Goal: Information Seeking & Learning: Find contact information

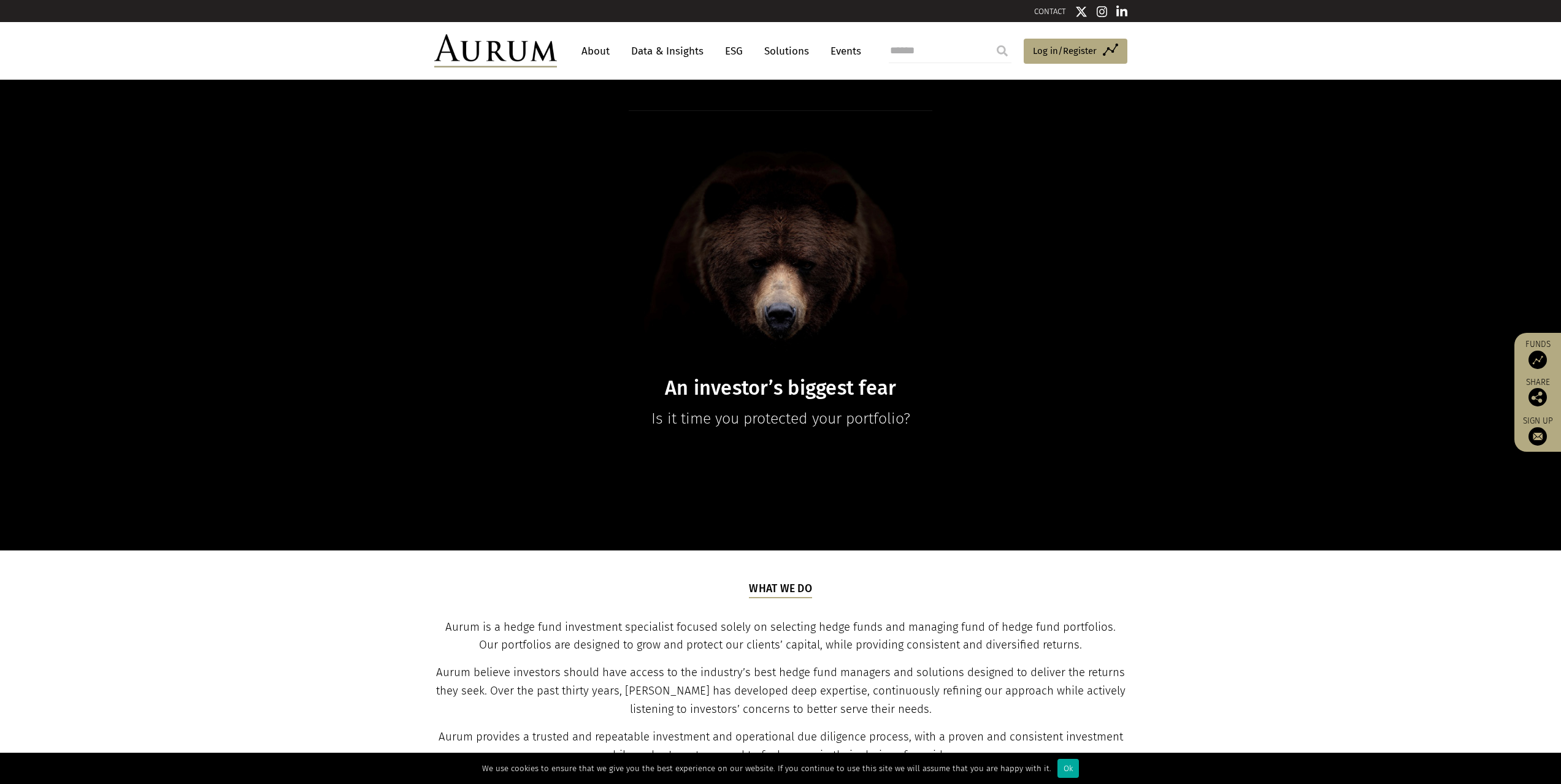
click at [598, 51] on link "About" at bounding box center [595, 51] width 40 height 23
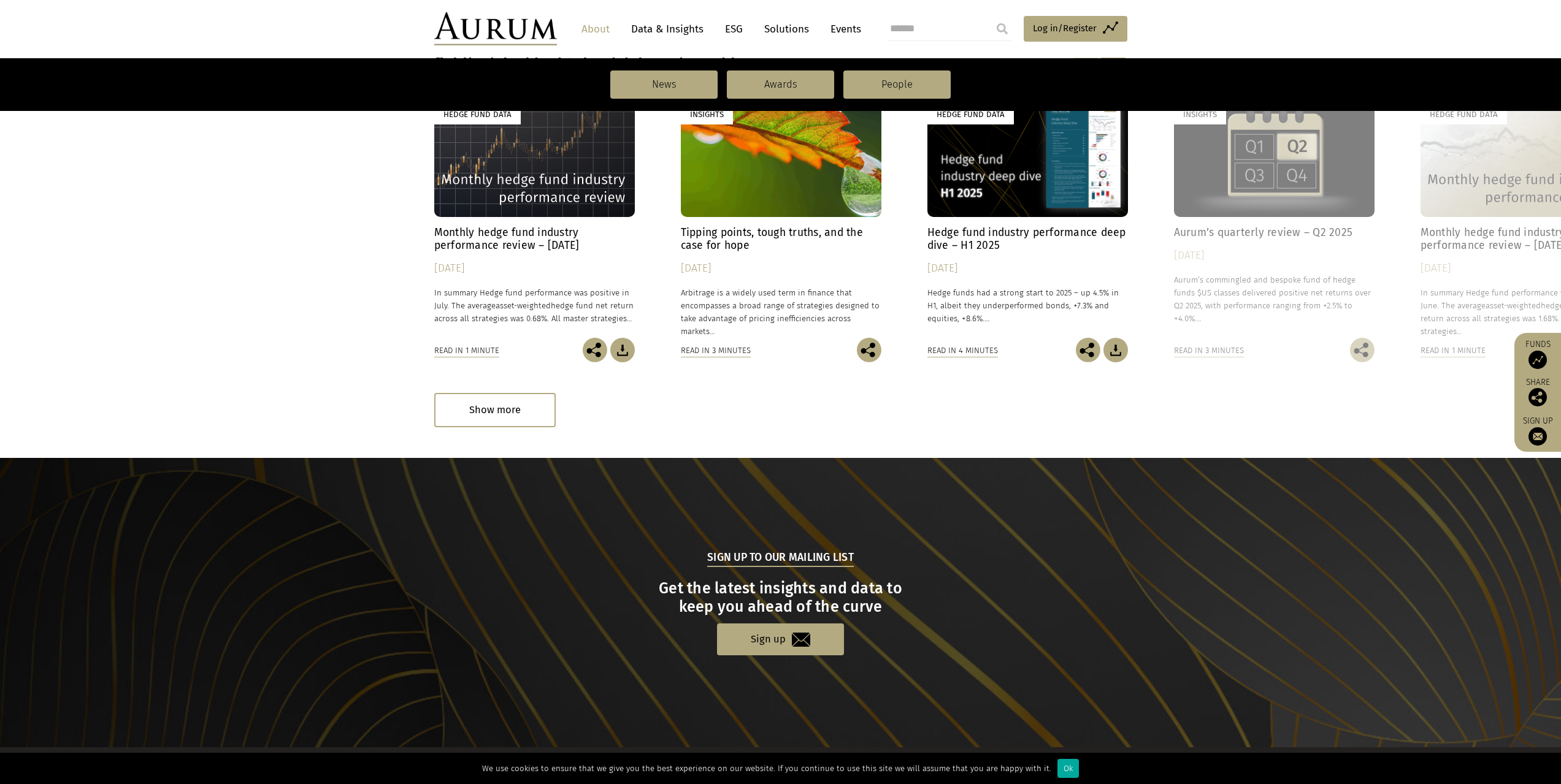
scroll to position [1045, 0]
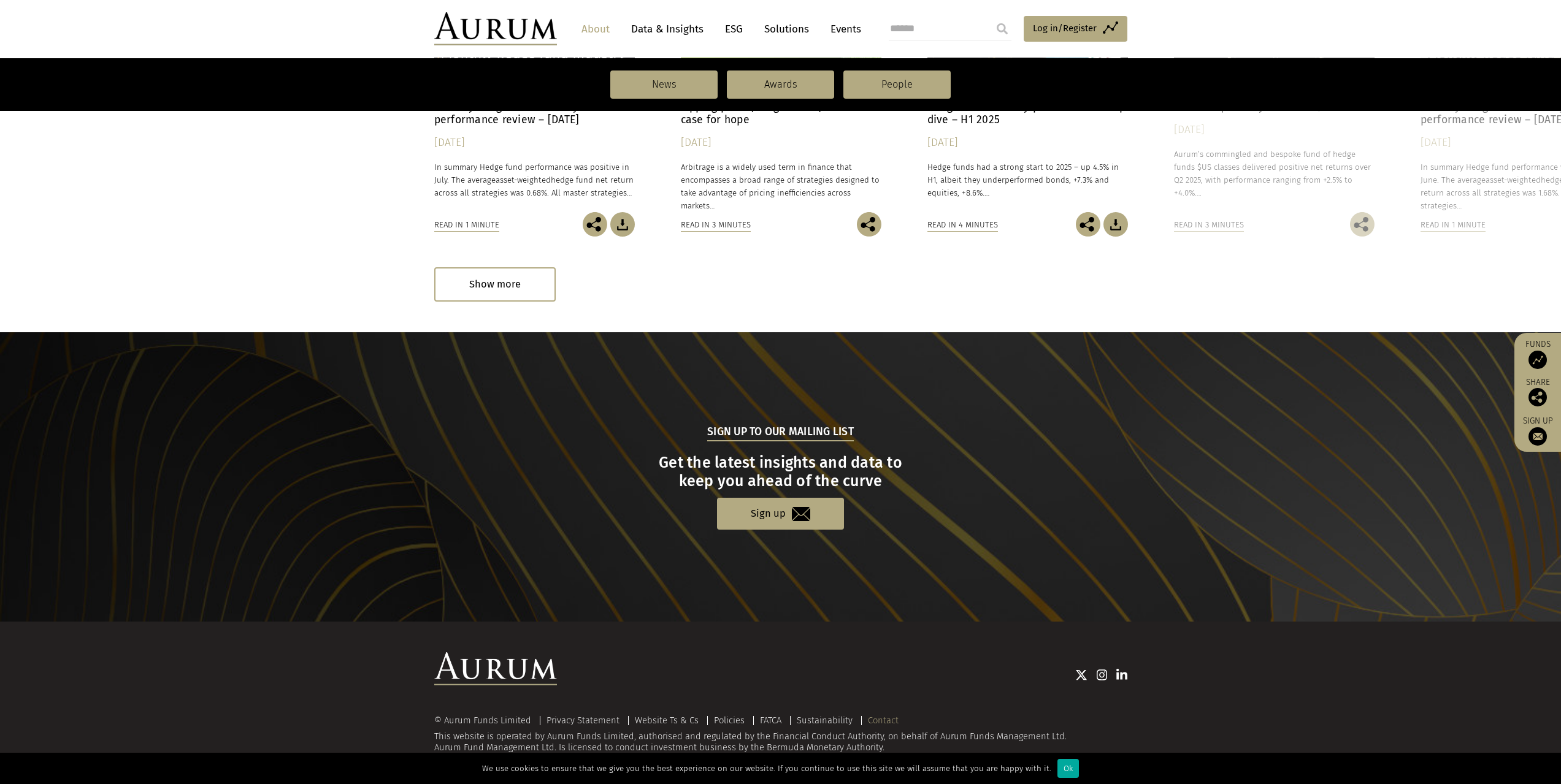
click at [884, 719] on link "Contact" at bounding box center [884, 721] width 31 height 11
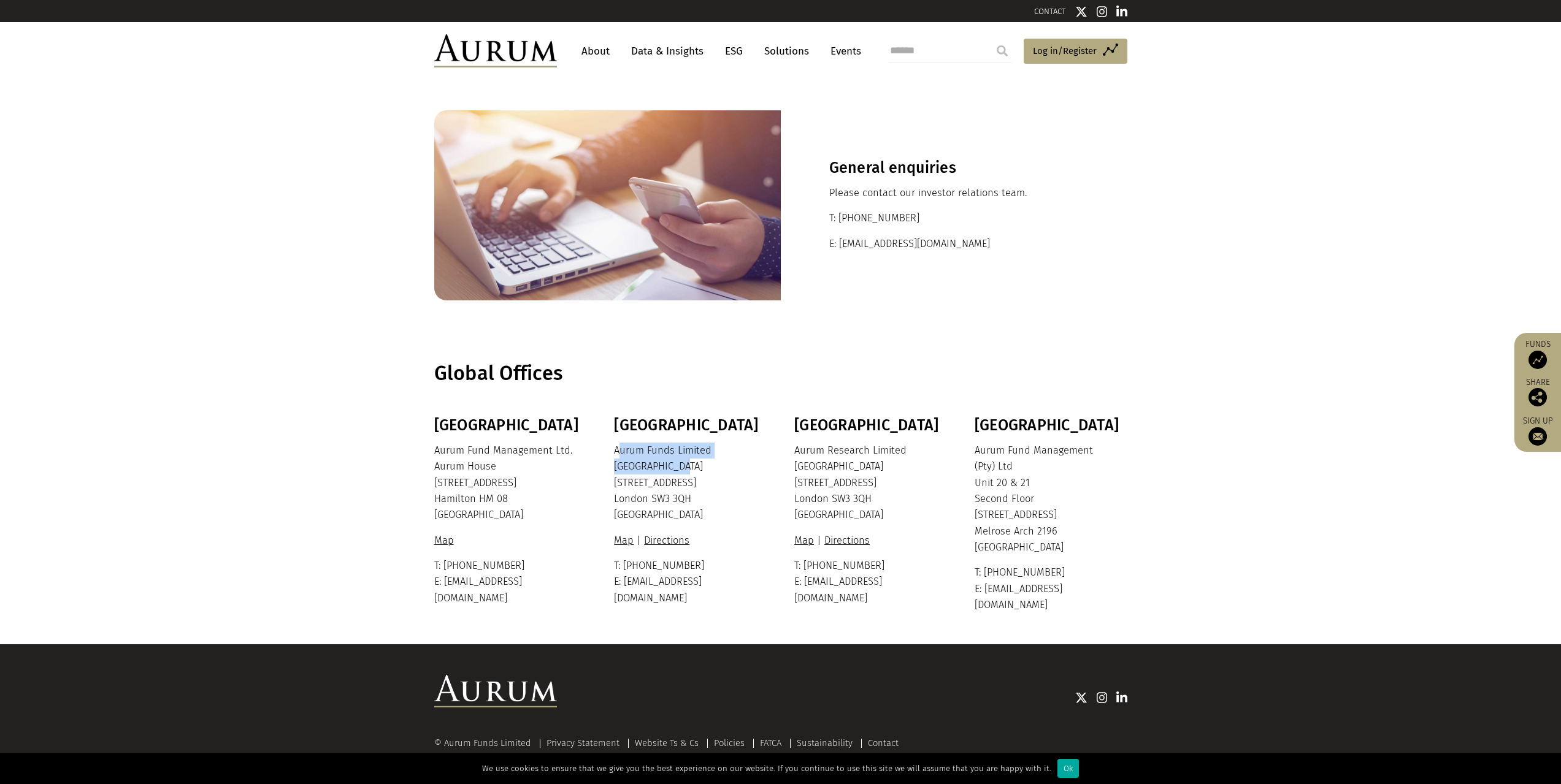
drag, startPoint x: 617, startPoint y: 447, endPoint x: 702, endPoint y: 461, distance: 86.1
click at [702, 461] on p "Aurum Funds Limited Ixworth House 37 Ixworth Place London SW3 3QH United Kingdom" at bounding box center [689, 483] width 149 height 81
drag, startPoint x: 609, startPoint y: 446, endPoint x: 671, endPoint y: 473, distance: 67.6
click at [671, 473] on div "Bermuda Aurum Fund Management Ltd. Aurum House 35 Richmond Road Hamilton HM 08 …" at bounding box center [781, 514] width 717 height 197
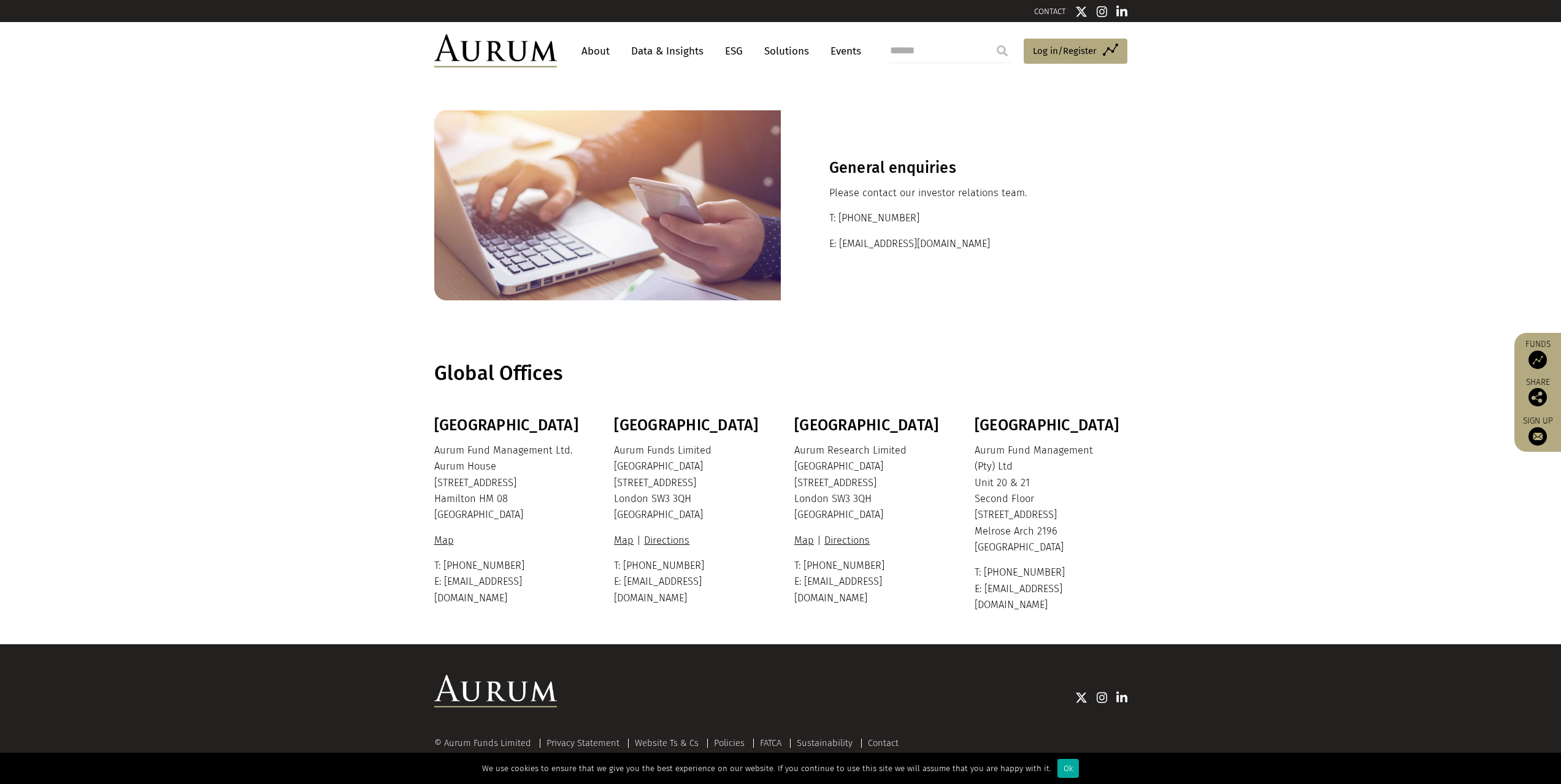
click at [679, 475] on p "Aurum Funds Limited Ixworth House 37 Ixworth Place London SW3 3QH United Kingdom" at bounding box center [689, 483] width 149 height 81
drag, startPoint x: 694, startPoint y: 481, endPoint x: 613, endPoint y: 447, distance: 87.8
click at [613, 447] on div "Bermuda Aurum Fund Management Ltd. Aurum House 35 Richmond Road Hamilton HM 08 …" at bounding box center [781, 514] width 717 height 197
copy div "London Aurum Funds Limited Ixworth House 37 Ixworth Place"
